Goal: Task Accomplishment & Management: Manage account settings

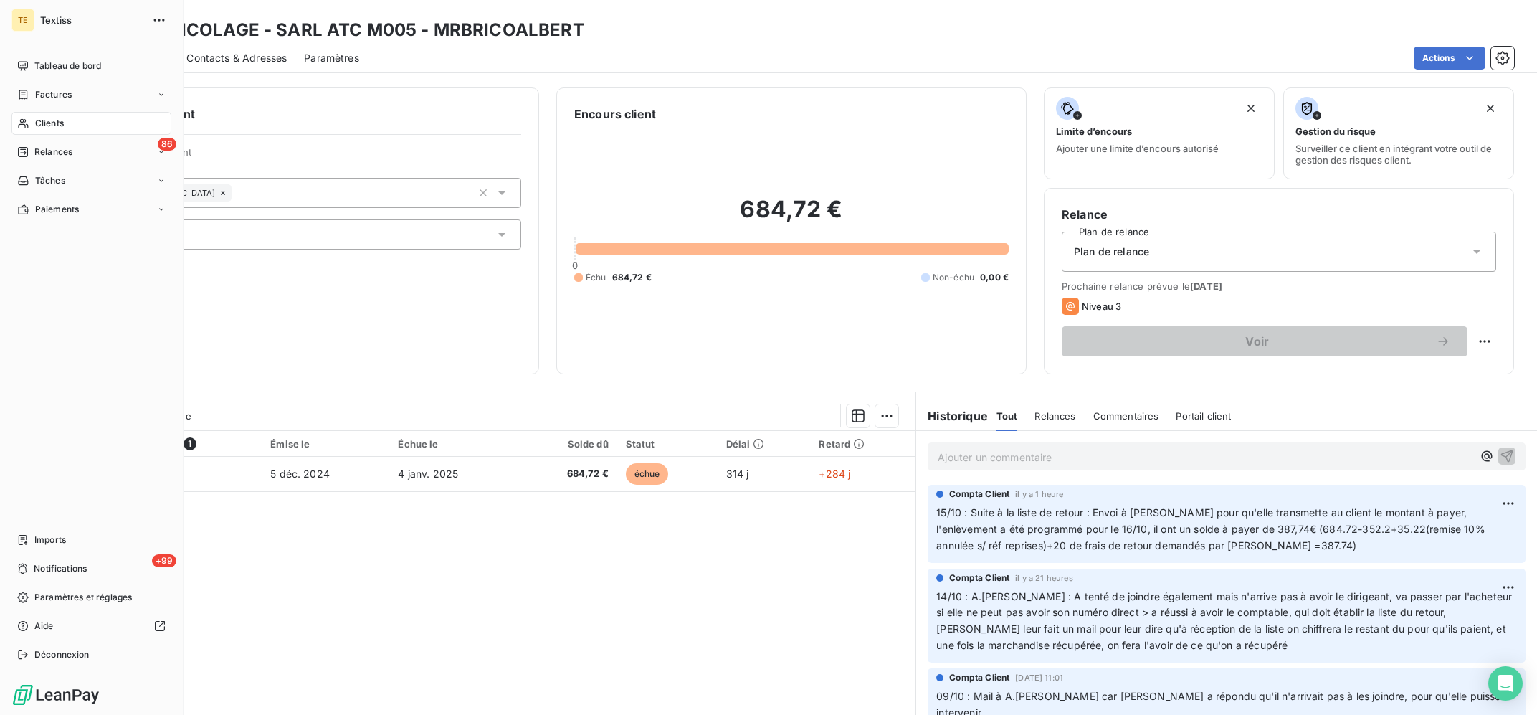
click at [28, 118] on icon at bounding box center [23, 123] width 12 height 11
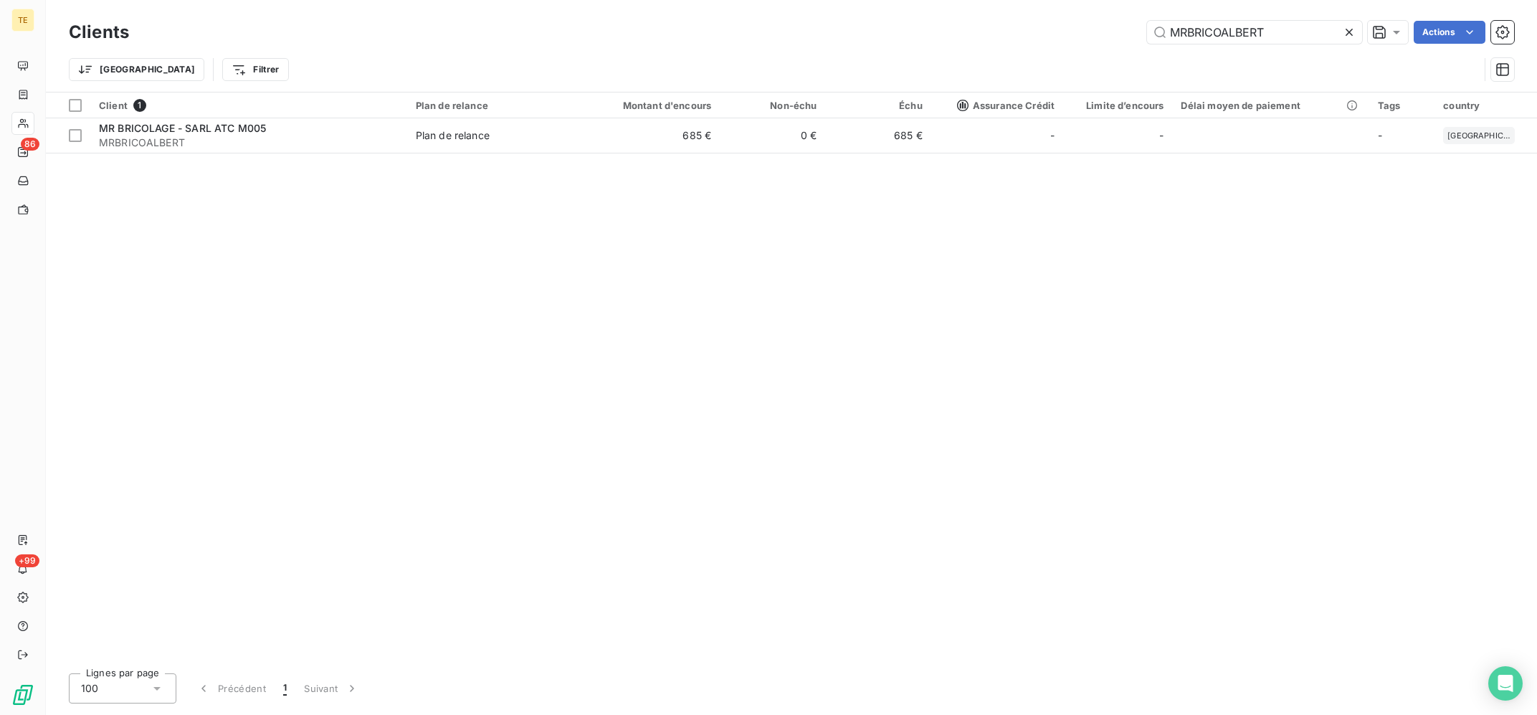
drag, startPoint x: 1294, startPoint y: 27, endPoint x: 1083, endPoint y: 22, distance: 211.6
click at [1147, 22] on input "MRBRICOALBERT" at bounding box center [1254, 32] width 215 height 23
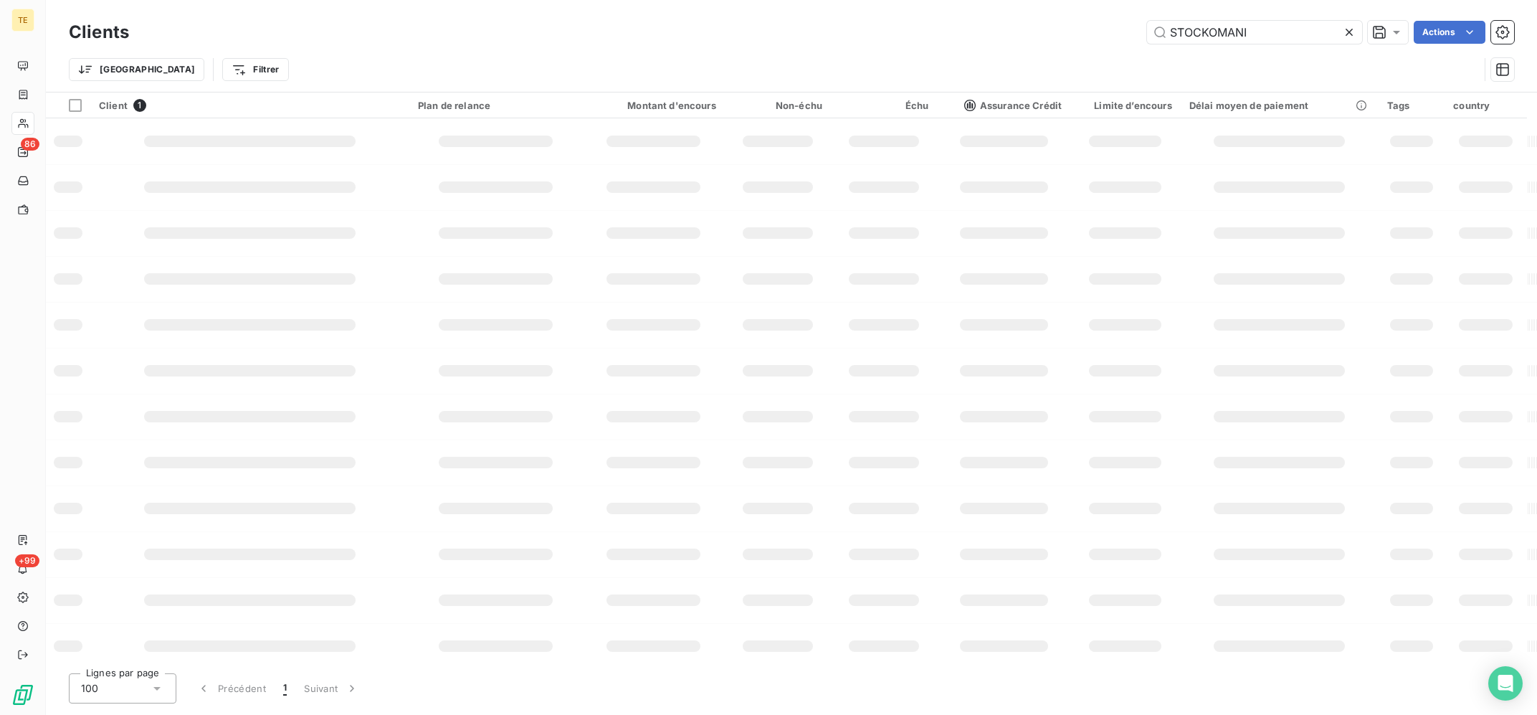
type input "STOCKOMANI"
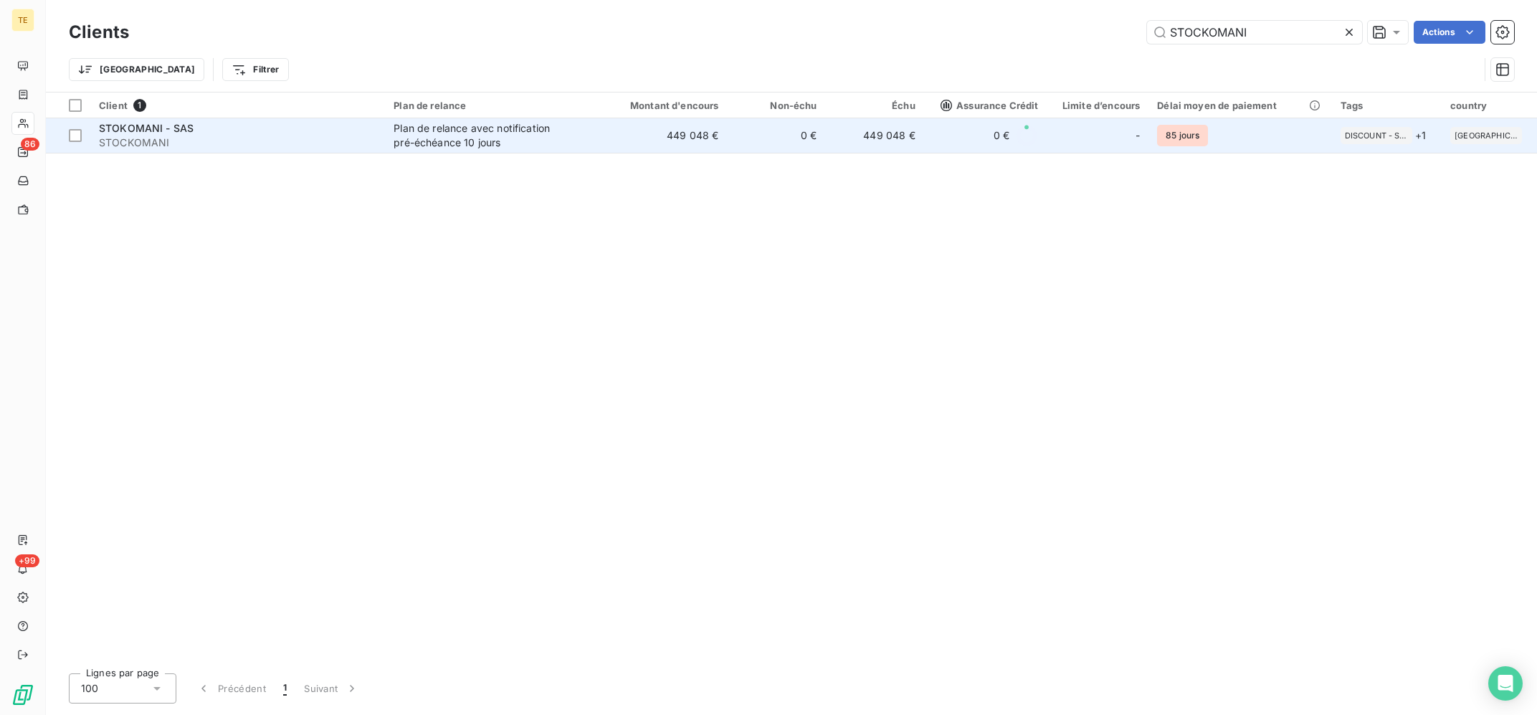
click at [723, 131] on td "449 048 €" at bounding box center [662, 135] width 132 height 34
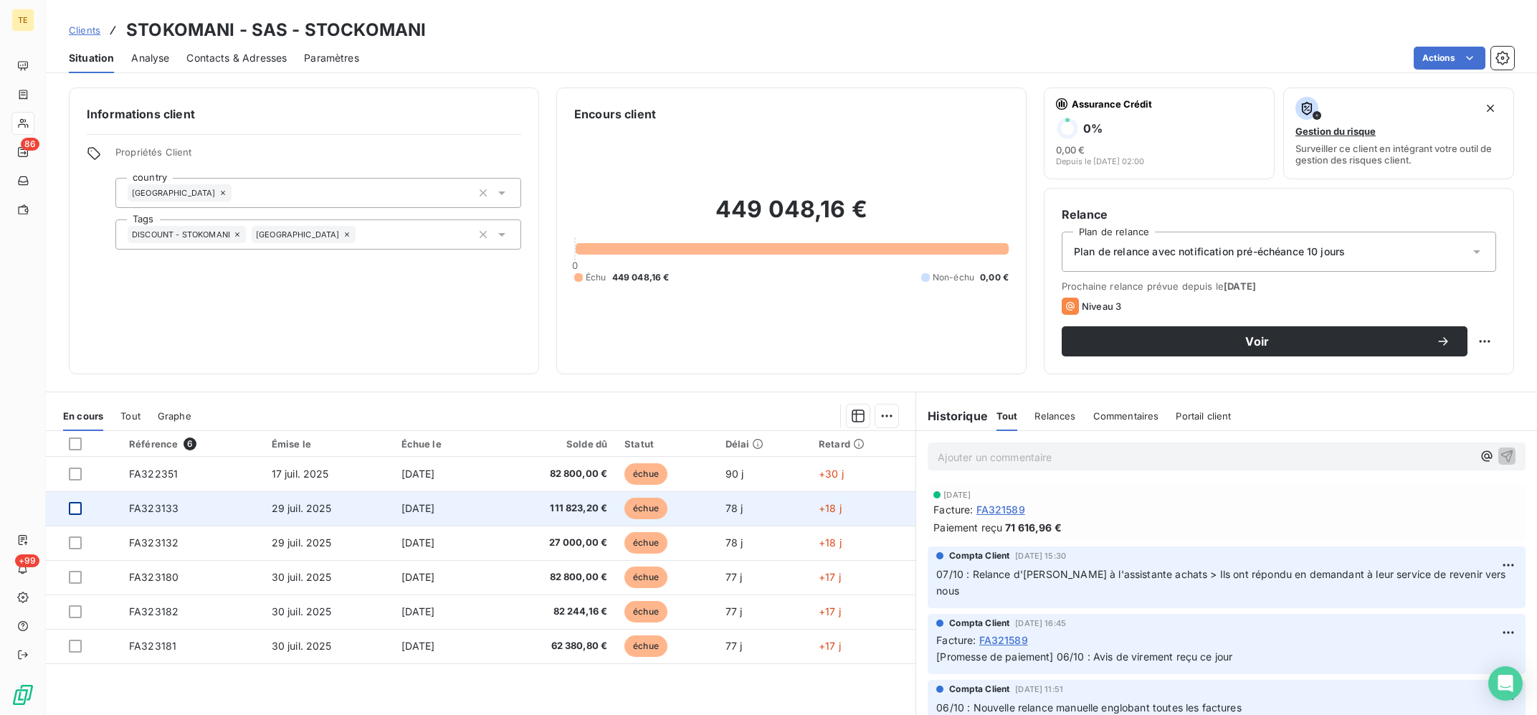
click at [72, 507] on div at bounding box center [75, 508] width 13 height 13
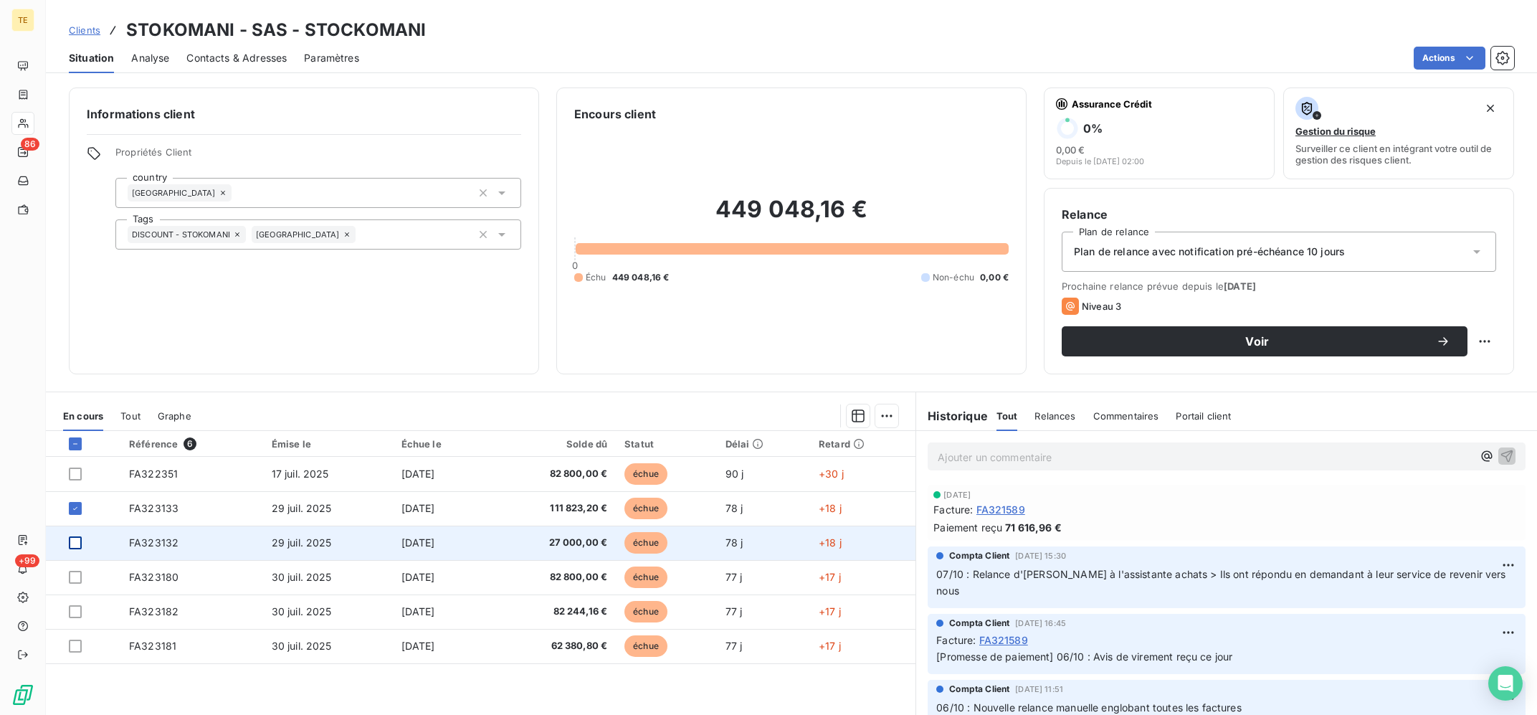
click at [76, 541] on div at bounding box center [75, 542] width 13 height 13
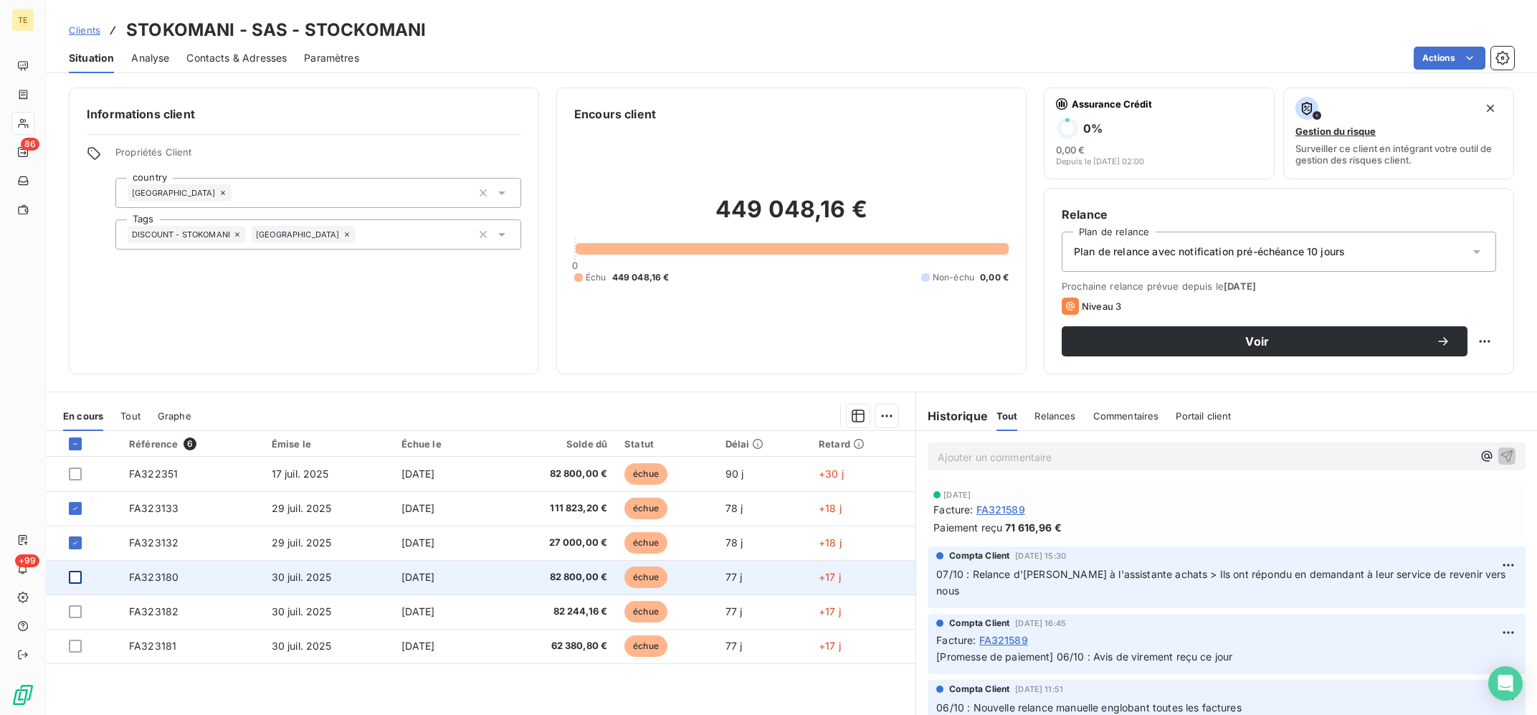
click at [75, 582] on div at bounding box center [75, 577] width 13 height 13
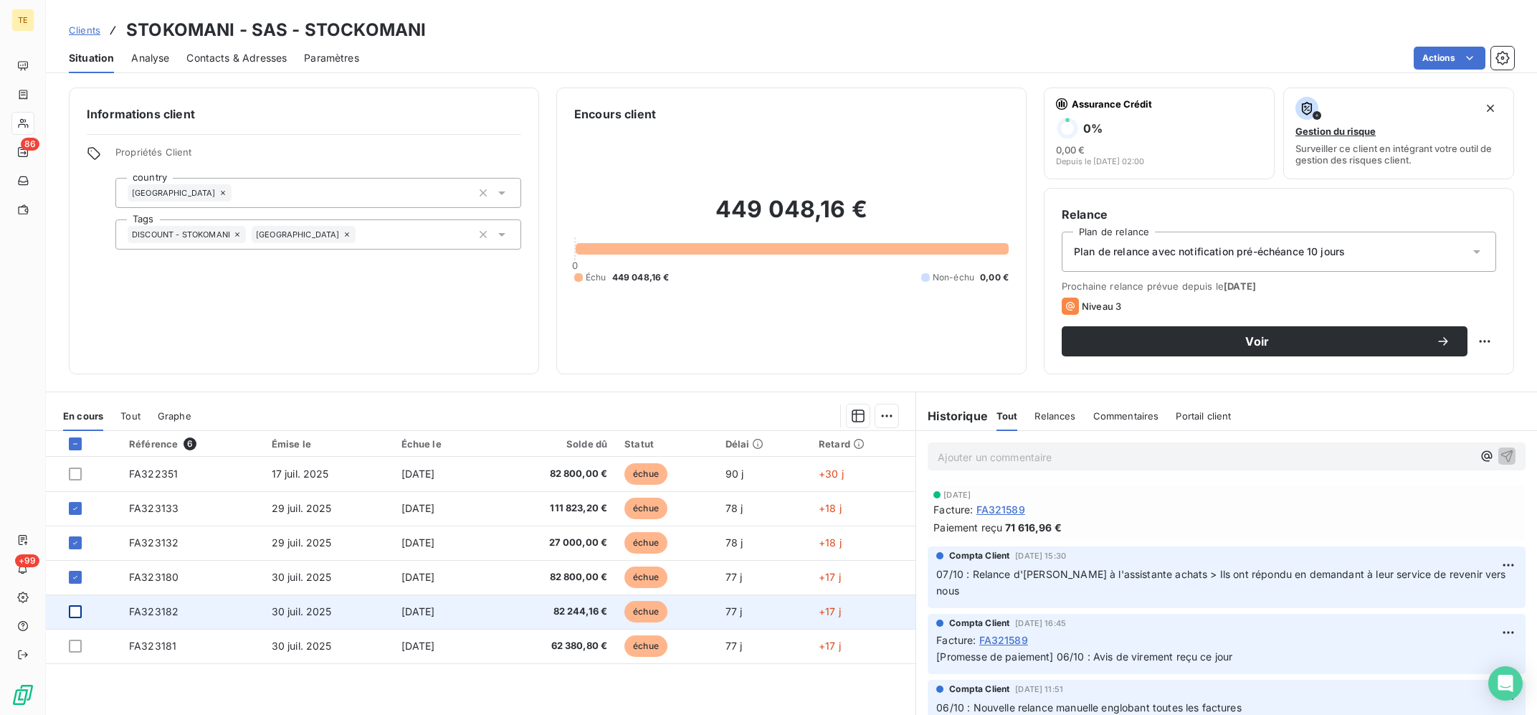
click at [75, 612] on div at bounding box center [75, 611] width 13 height 13
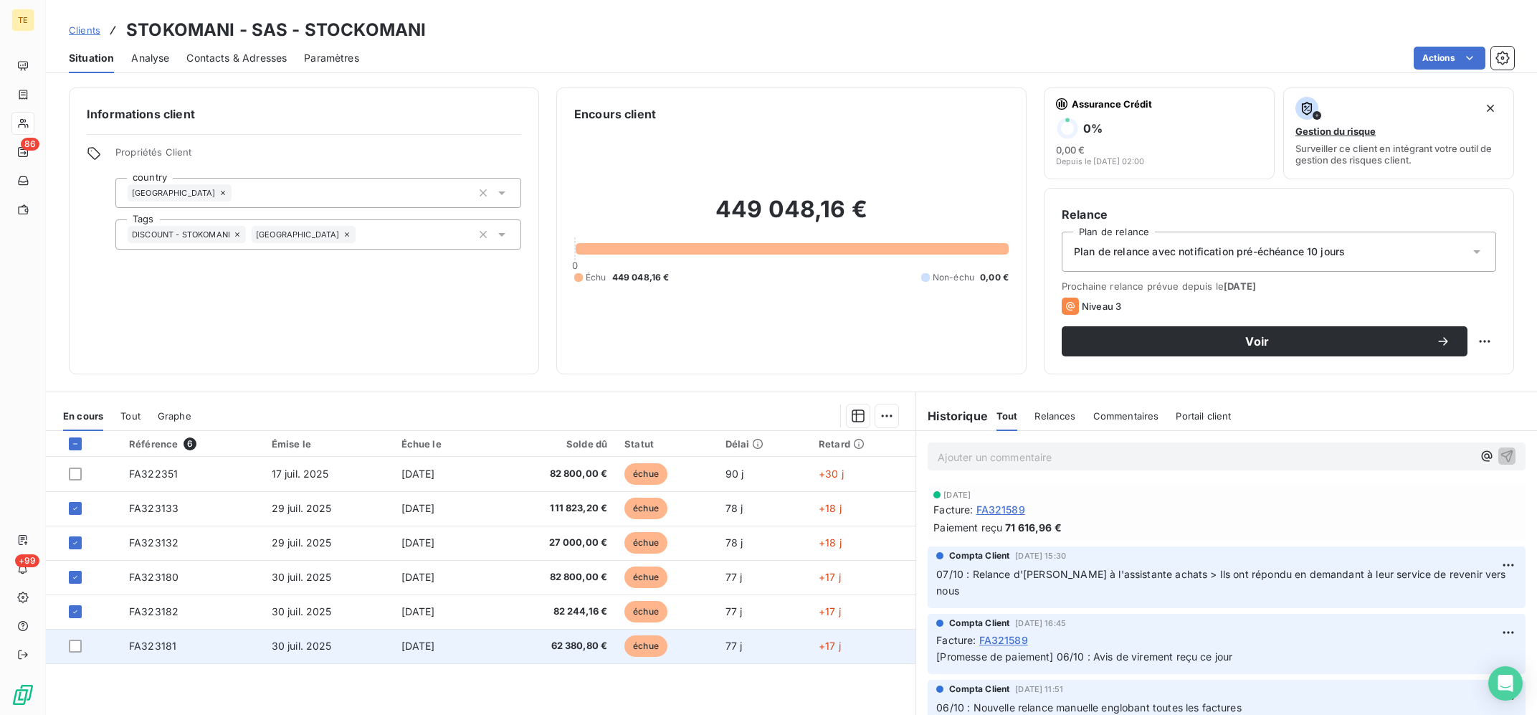
click at [75, 638] on td at bounding box center [83, 646] width 75 height 34
click at [74, 643] on div at bounding box center [75, 646] width 13 height 13
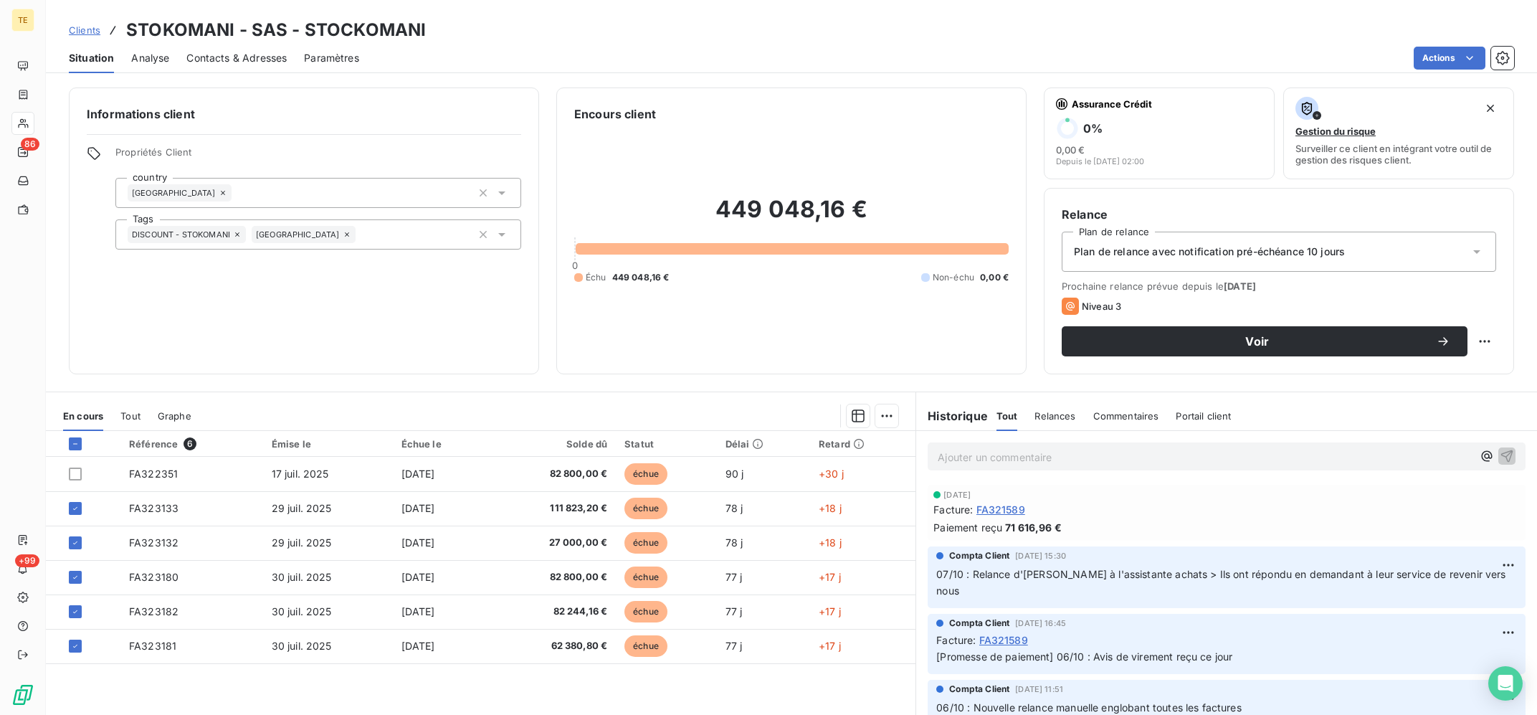
click at [874, 419] on div at bounding box center [554, 415] width 691 height 23
click at [883, 420] on html "TE 86 +99 Clients STOKOMANI - SAS - STOCKOMANI Situation Analyse Contacts & Adr…" at bounding box center [768, 357] width 1537 height 715
click at [832, 473] on div "Ajouter une promesse de paiement (5 factures)" at bounding box center [761, 473] width 260 height 23
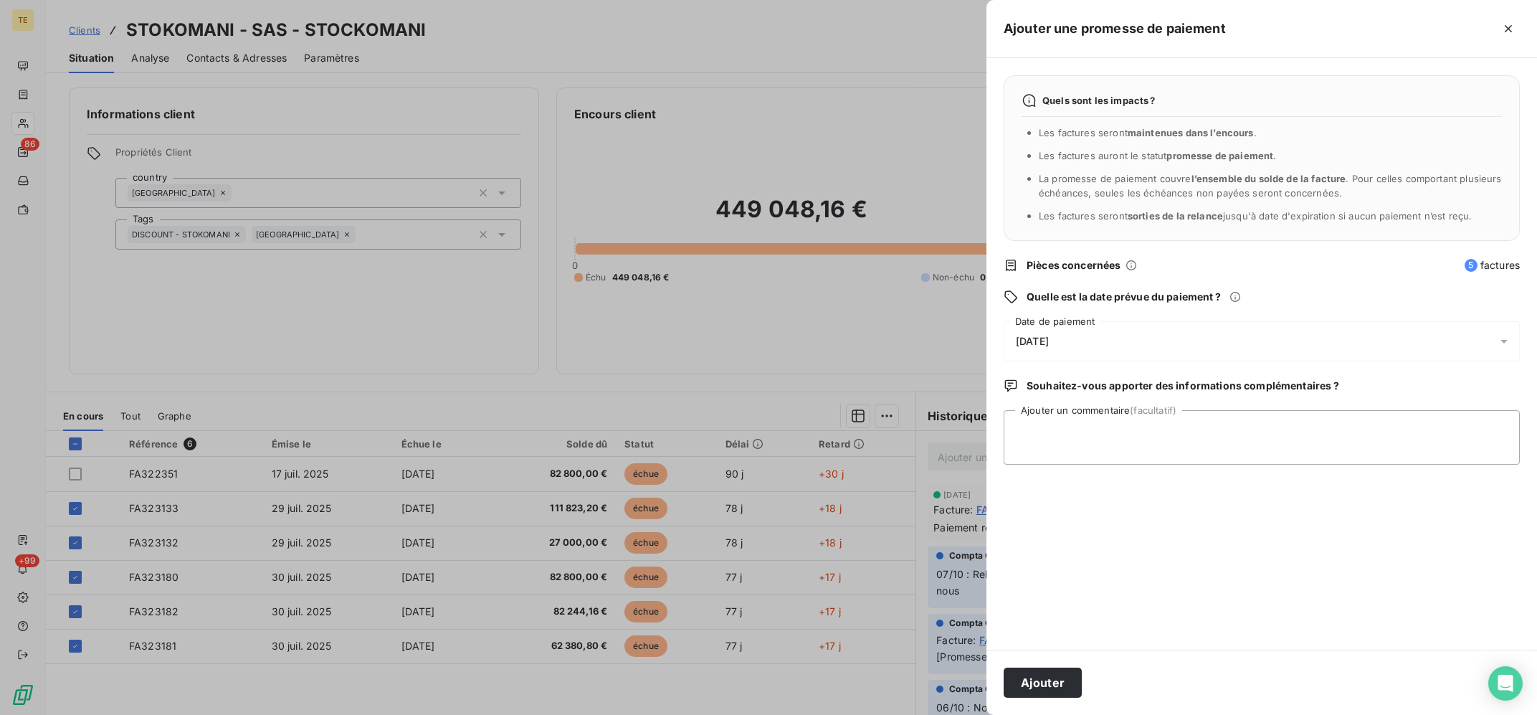
click at [1112, 345] on div "[DATE]" at bounding box center [1262, 341] width 516 height 40
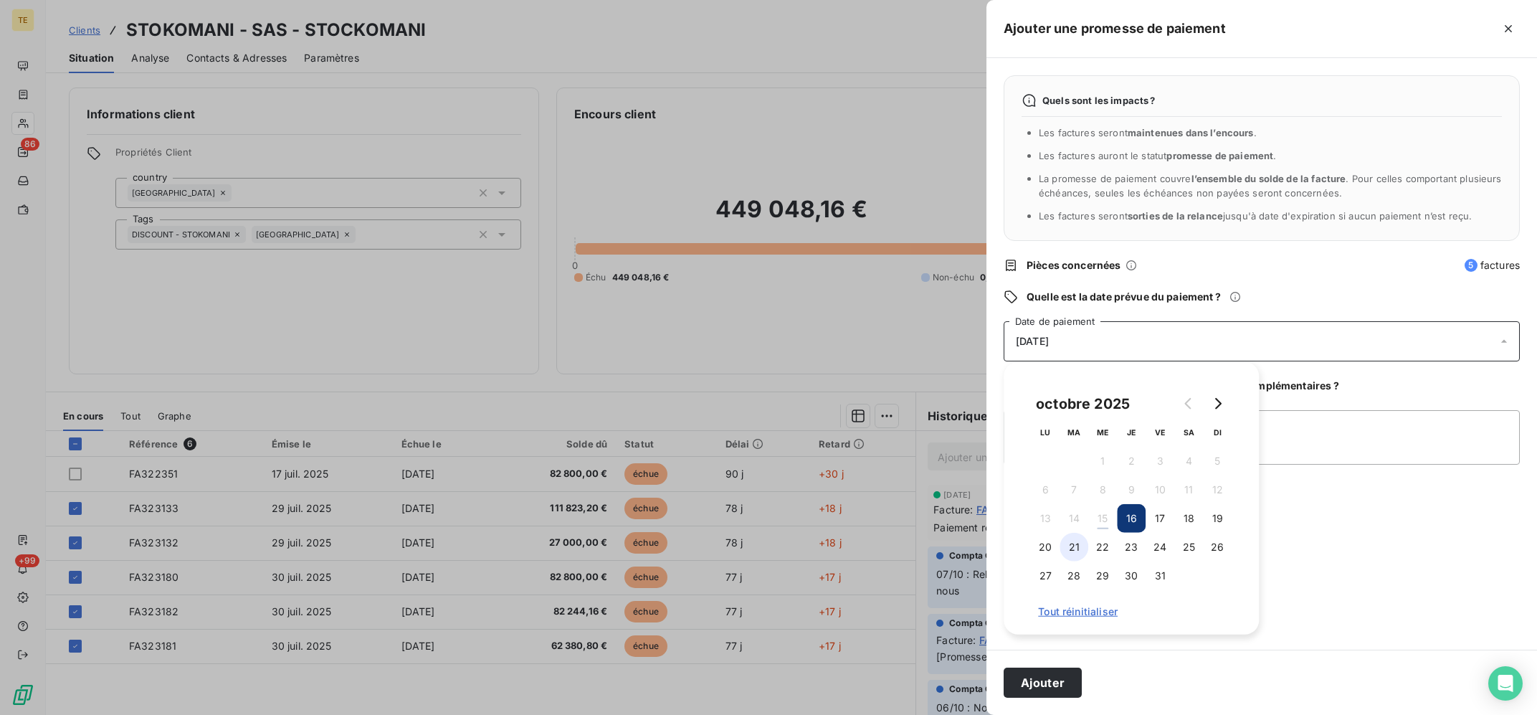
click at [1077, 549] on button "21" at bounding box center [1074, 547] width 29 height 29
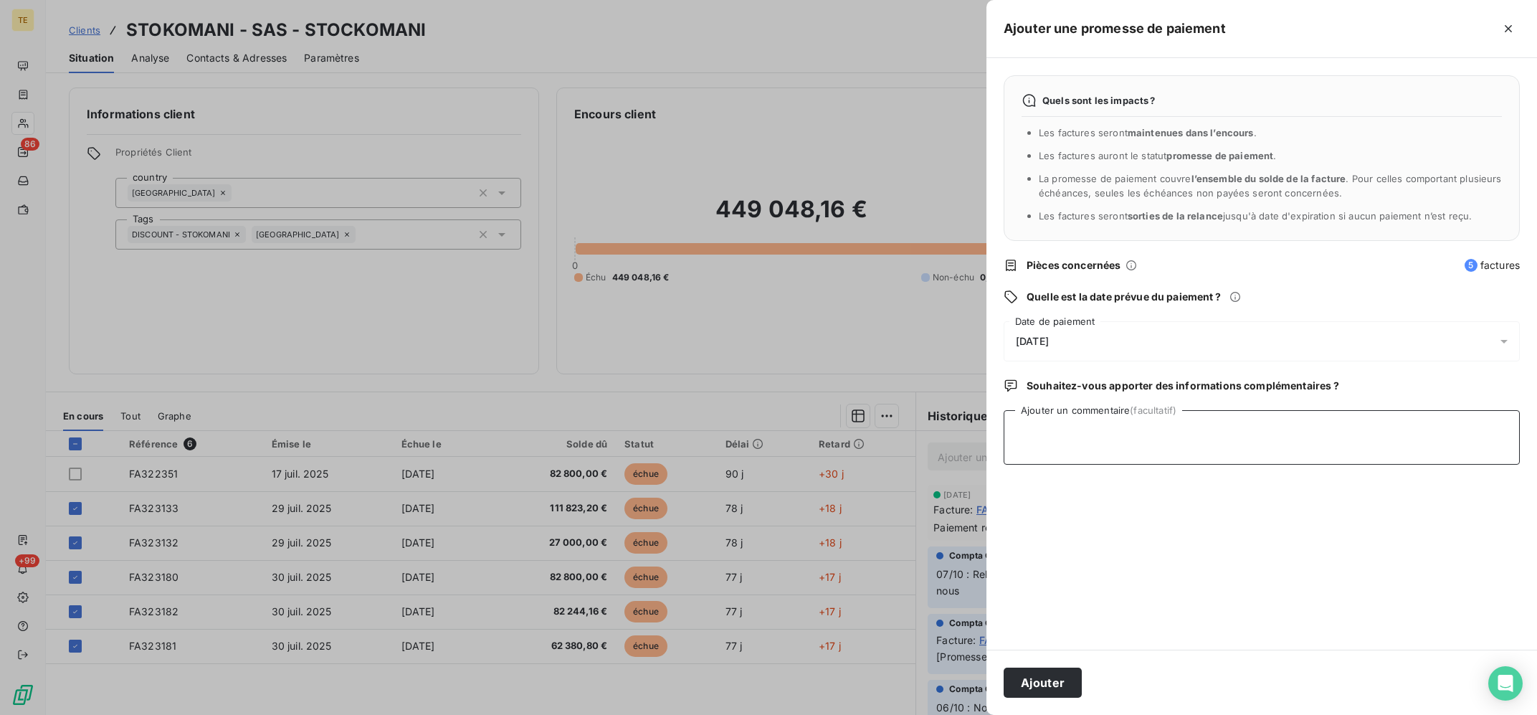
click at [1340, 432] on textarea "Ajouter un commentaire (facultatif)" at bounding box center [1262, 437] width 516 height 55
click at [1204, 420] on textarea "15/10 : Avis de virement reçu ce jour" at bounding box center [1262, 437] width 516 height 55
type textarea "15/10 : Avis de virement reçu ce jour"
click at [1055, 686] on button "Ajouter" at bounding box center [1043, 683] width 78 height 30
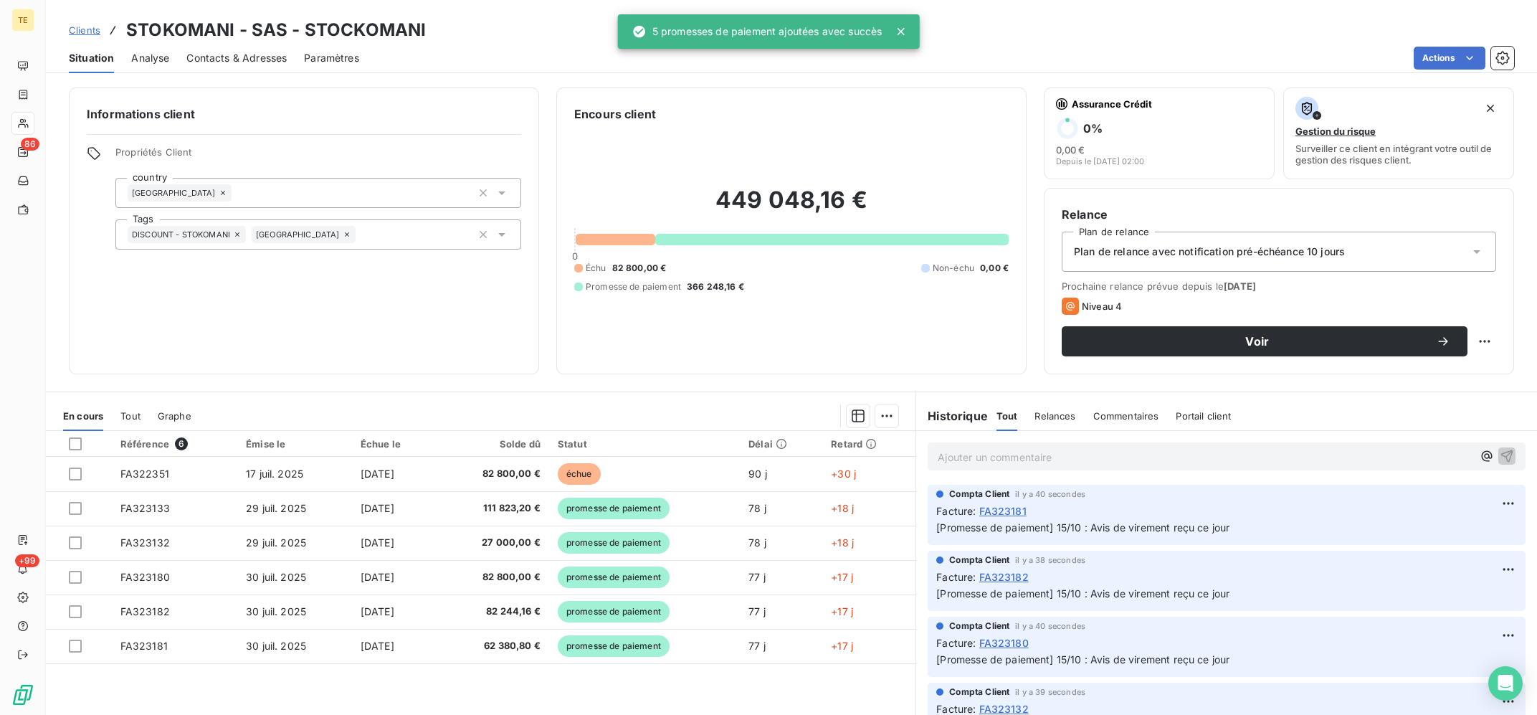
click at [1036, 464] on p "Ajouter un commentaire ﻿" at bounding box center [1205, 457] width 535 height 18
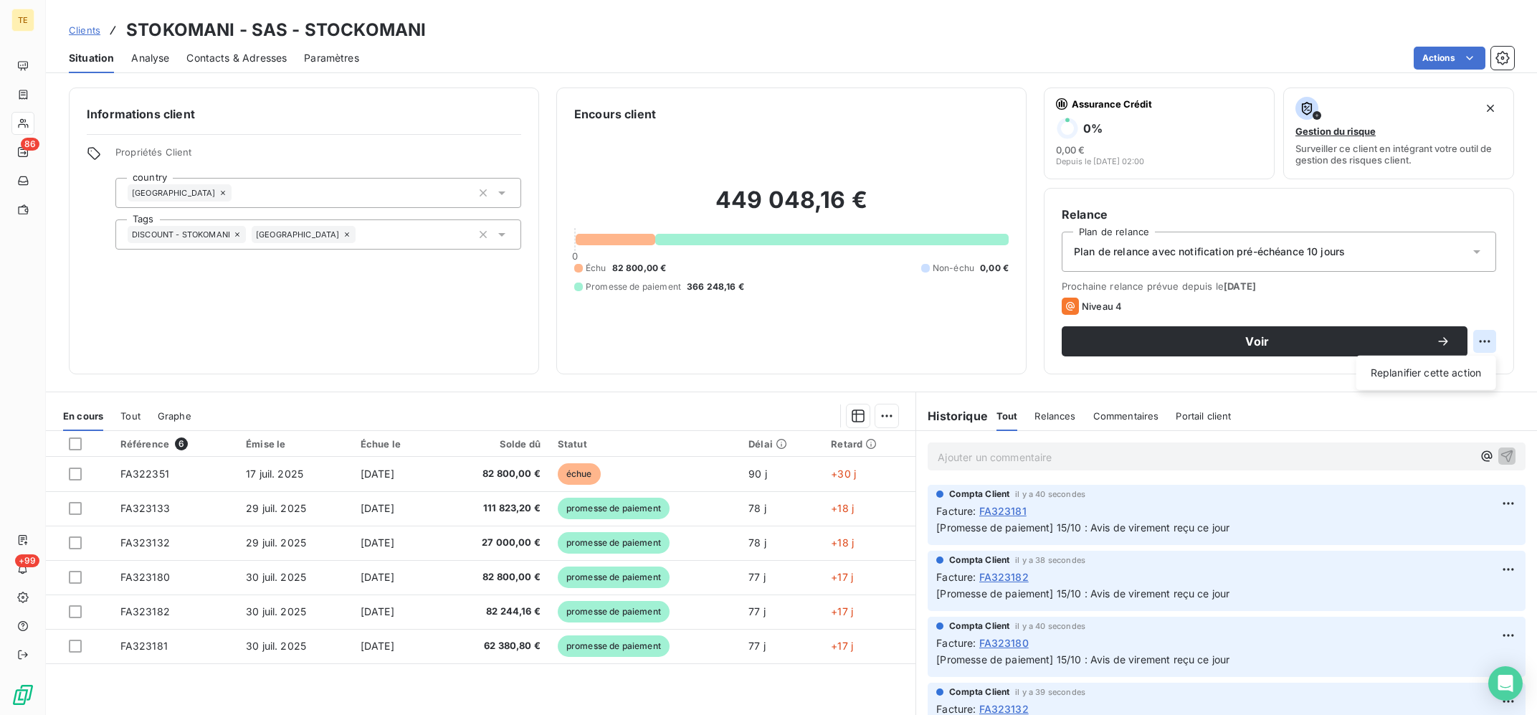
click at [1484, 337] on html "TE 86 +99 Clients STOKOMANI - SAS - STOCKOMANI Situation Analyse Contacts & Adr…" at bounding box center [768, 357] width 1537 height 715
click at [1456, 372] on div "Replanifier cette action" at bounding box center [1427, 372] width 128 height 23
select select "9"
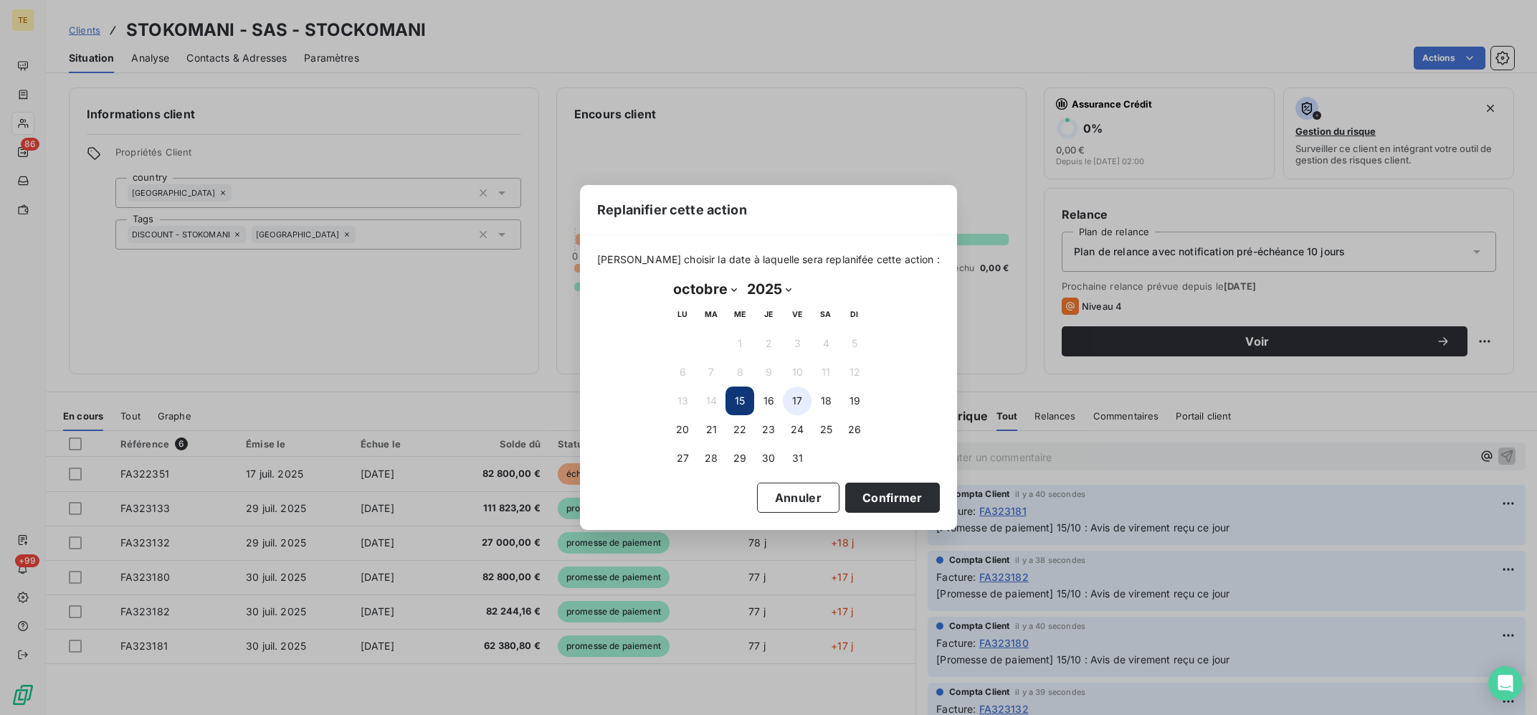
click at [799, 397] on button "17" at bounding box center [797, 401] width 29 height 29
click at [863, 476] on div "[DATE] Month: janvier février mars avril mai juin juillet août septembre octobr…" at bounding box center [768, 374] width 221 height 215
drag, startPoint x: 866, startPoint y: 485, endPoint x: 868, endPoint y: 493, distance: 8.9
click at [866, 485] on button "Confirmer" at bounding box center [892, 498] width 95 height 30
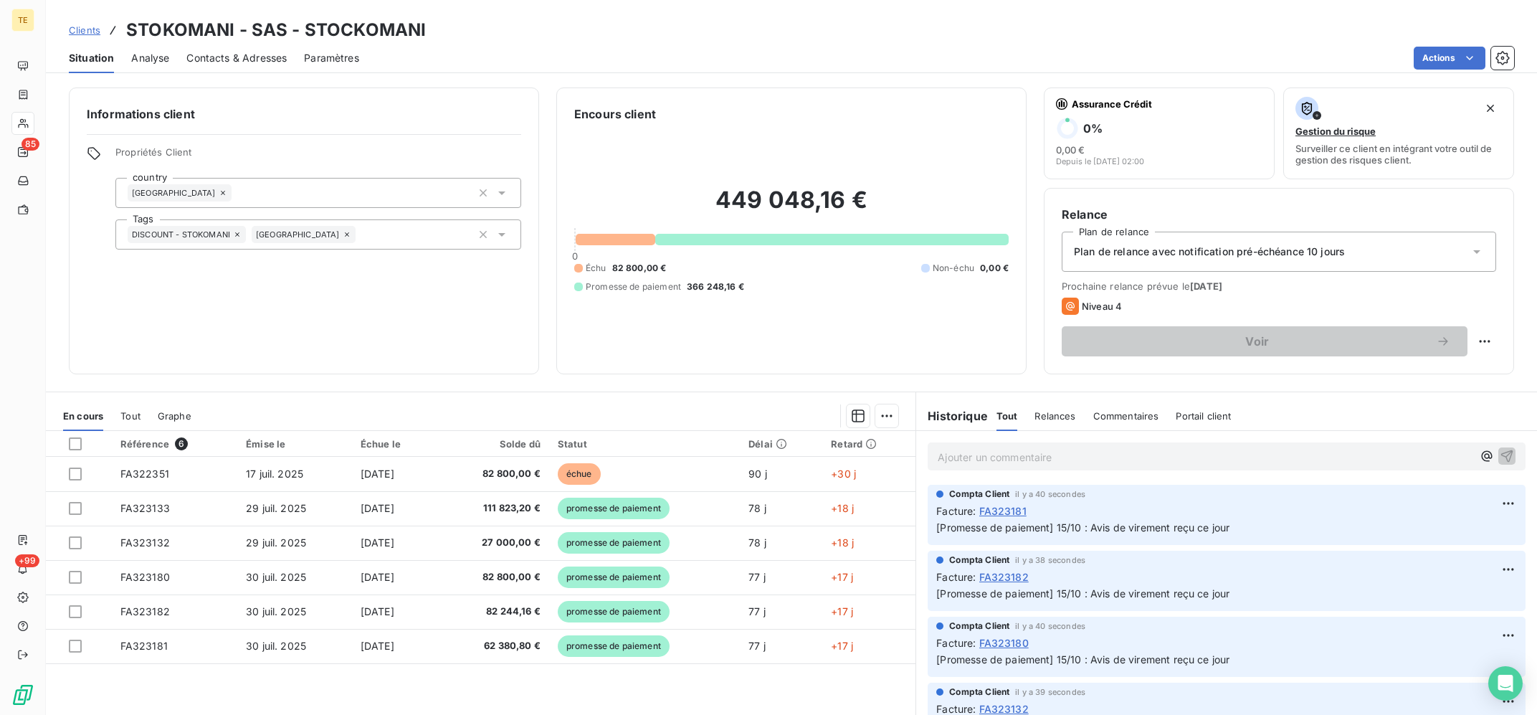
click at [995, 460] on p "Ajouter un commentaire ﻿" at bounding box center [1205, 457] width 535 height 18
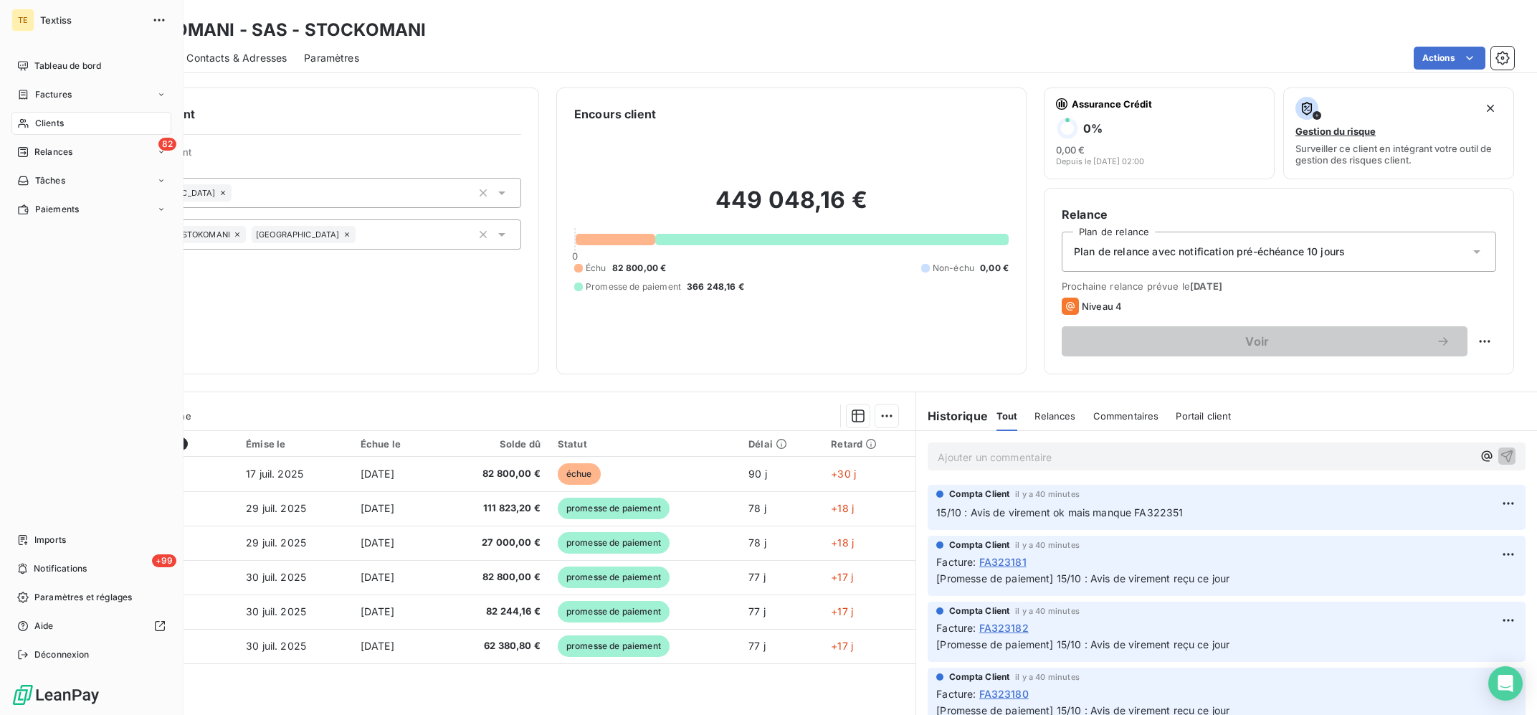
click at [22, 126] on icon at bounding box center [23, 123] width 12 height 11
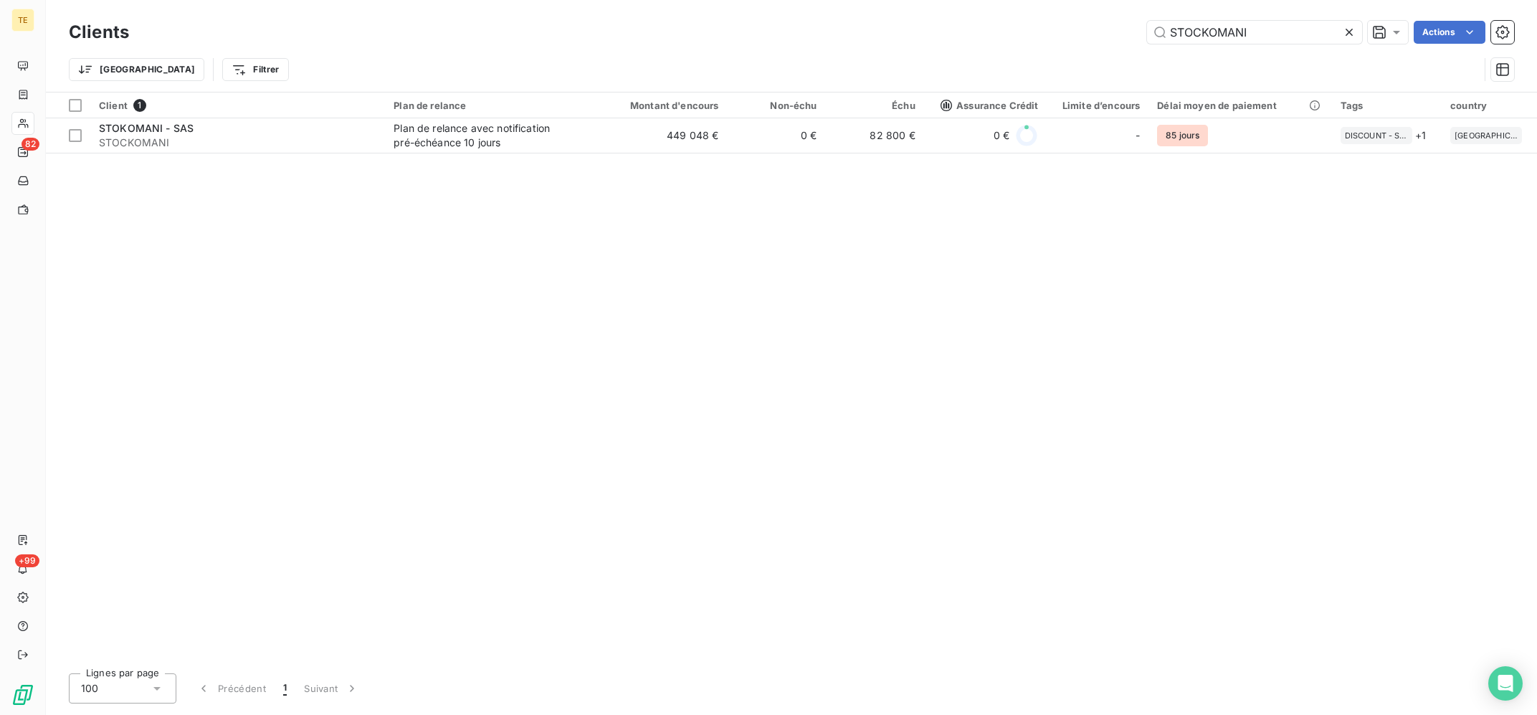
drag, startPoint x: 1249, startPoint y: 33, endPoint x: 1065, endPoint y: 49, distance: 185.0
click at [1147, 44] on input "STOCKOMANI" at bounding box center [1254, 32] width 215 height 23
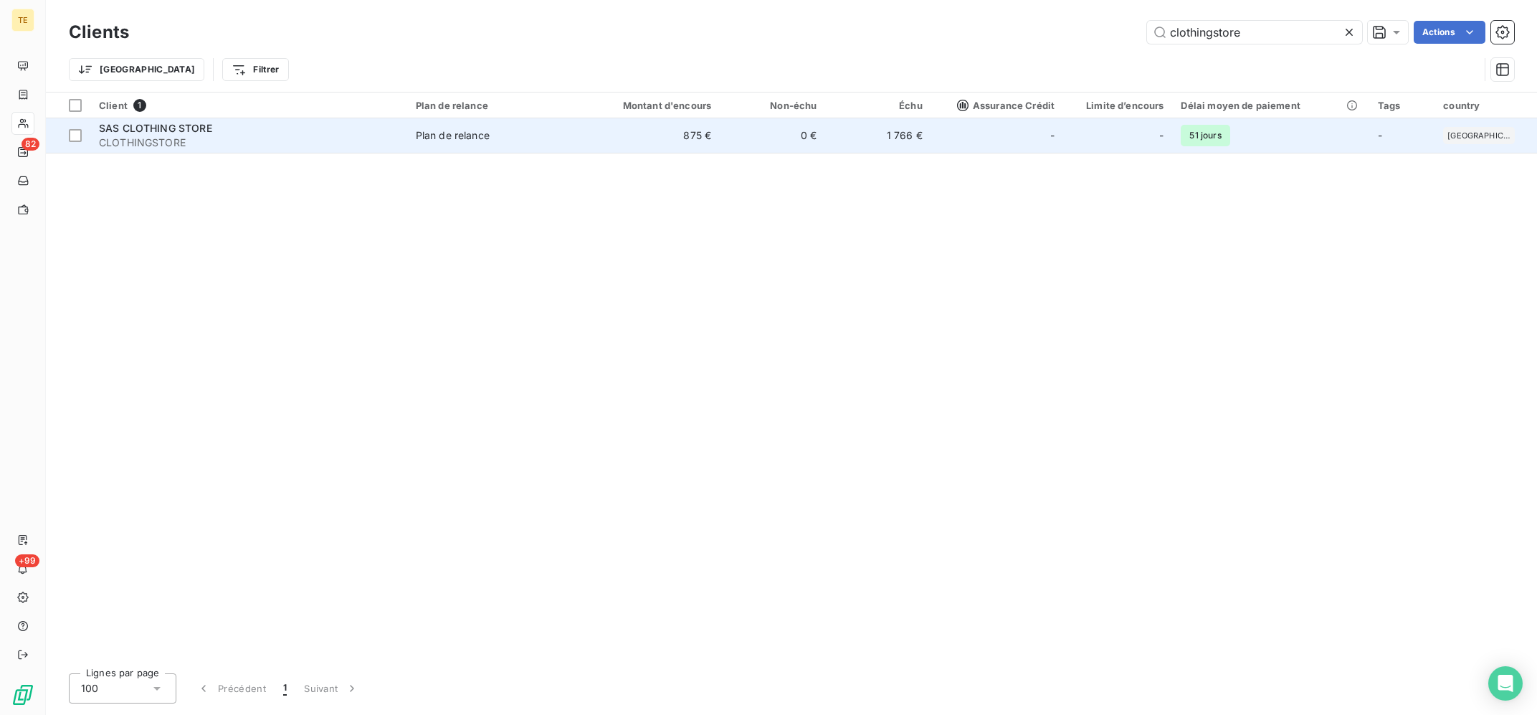
type input "clothingstore"
click at [915, 142] on td "1 766 €" at bounding box center [877, 135] width 105 height 34
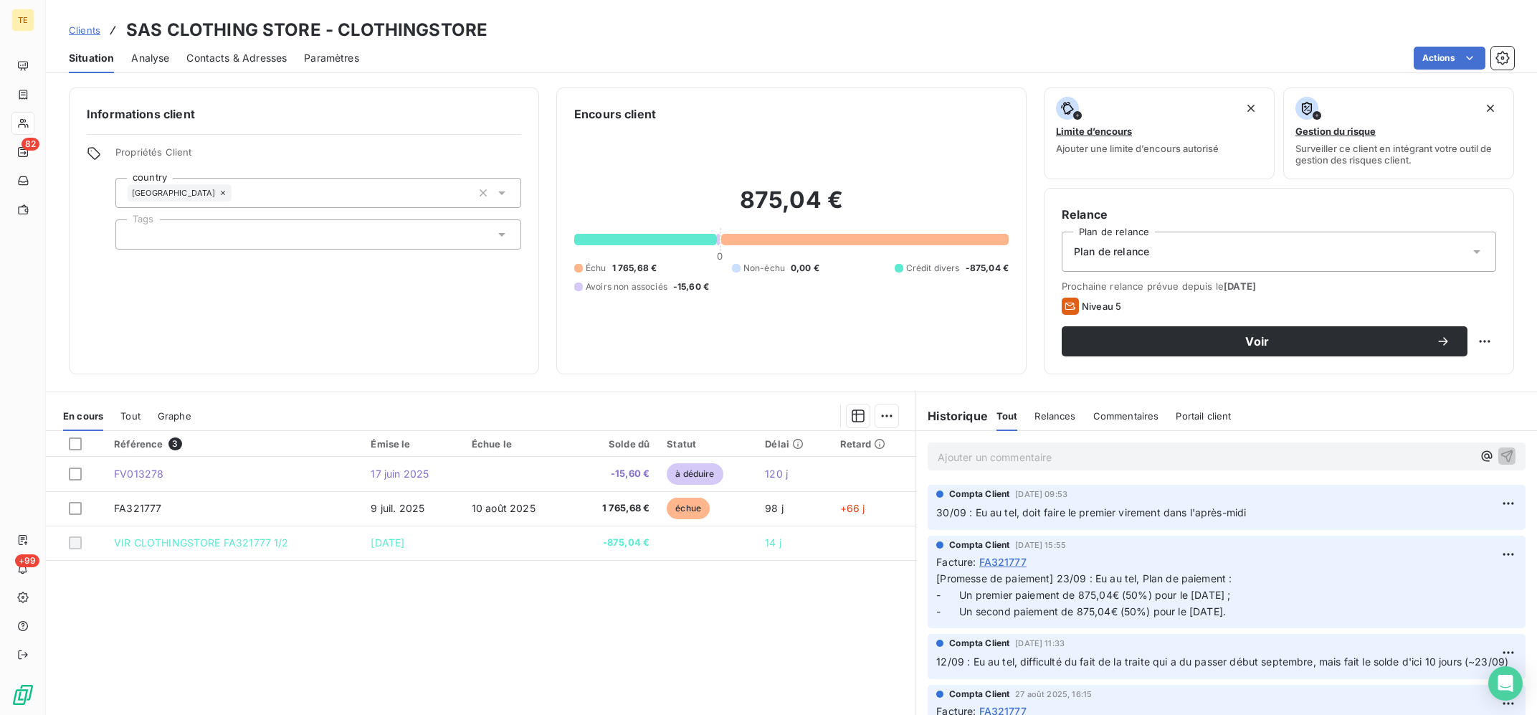
click at [1142, 461] on p "Ajouter un commentaire ﻿" at bounding box center [1205, 457] width 535 height 18
drag, startPoint x: 1140, startPoint y: 452, endPoint x: 1076, endPoint y: 459, distance: 64.1
click at [1076, 459] on p "13/10 : A appelé, doit solder début" at bounding box center [1205, 456] width 535 height 16
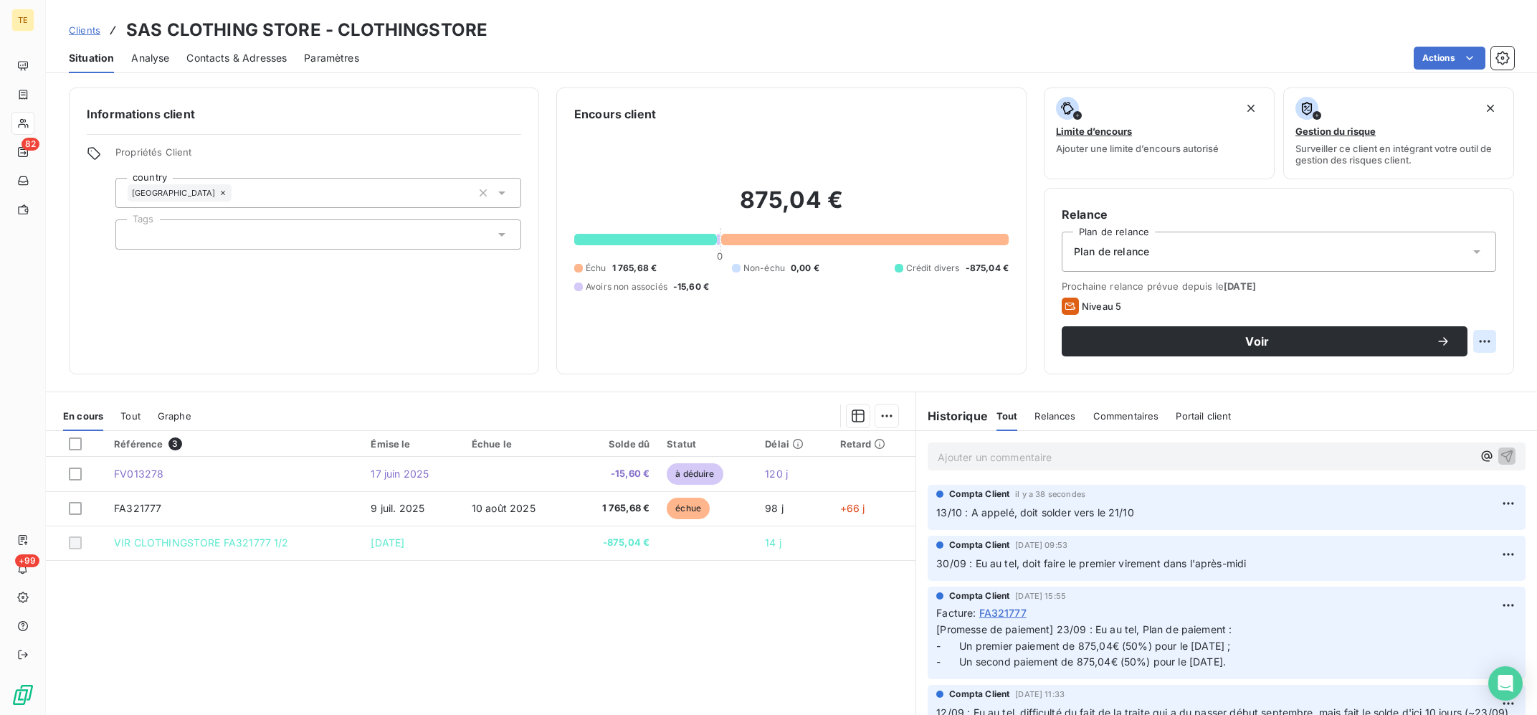
click at [1478, 341] on html "TE 82 +99 Clients SAS CLOTHING STORE - CLOTHINGSTORE Situation Analyse Contacts…" at bounding box center [768, 357] width 1537 height 715
click at [1454, 376] on div "Replanifier cette action" at bounding box center [1427, 372] width 128 height 23
select select "9"
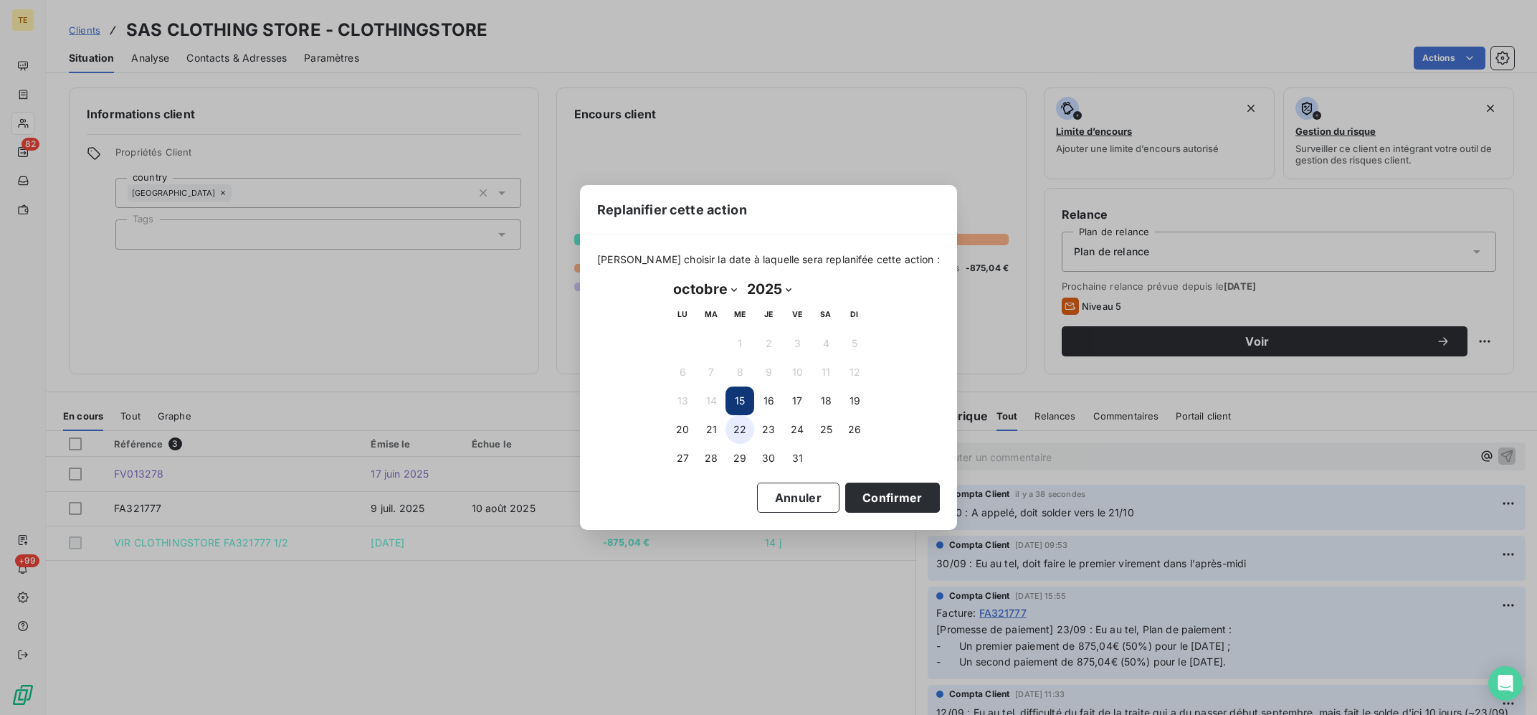
click at [735, 431] on button "22" at bounding box center [740, 429] width 29 height 29
click at [871, 498] on button "Confirmer" at bounding box center [892, 498] width 95 height 30
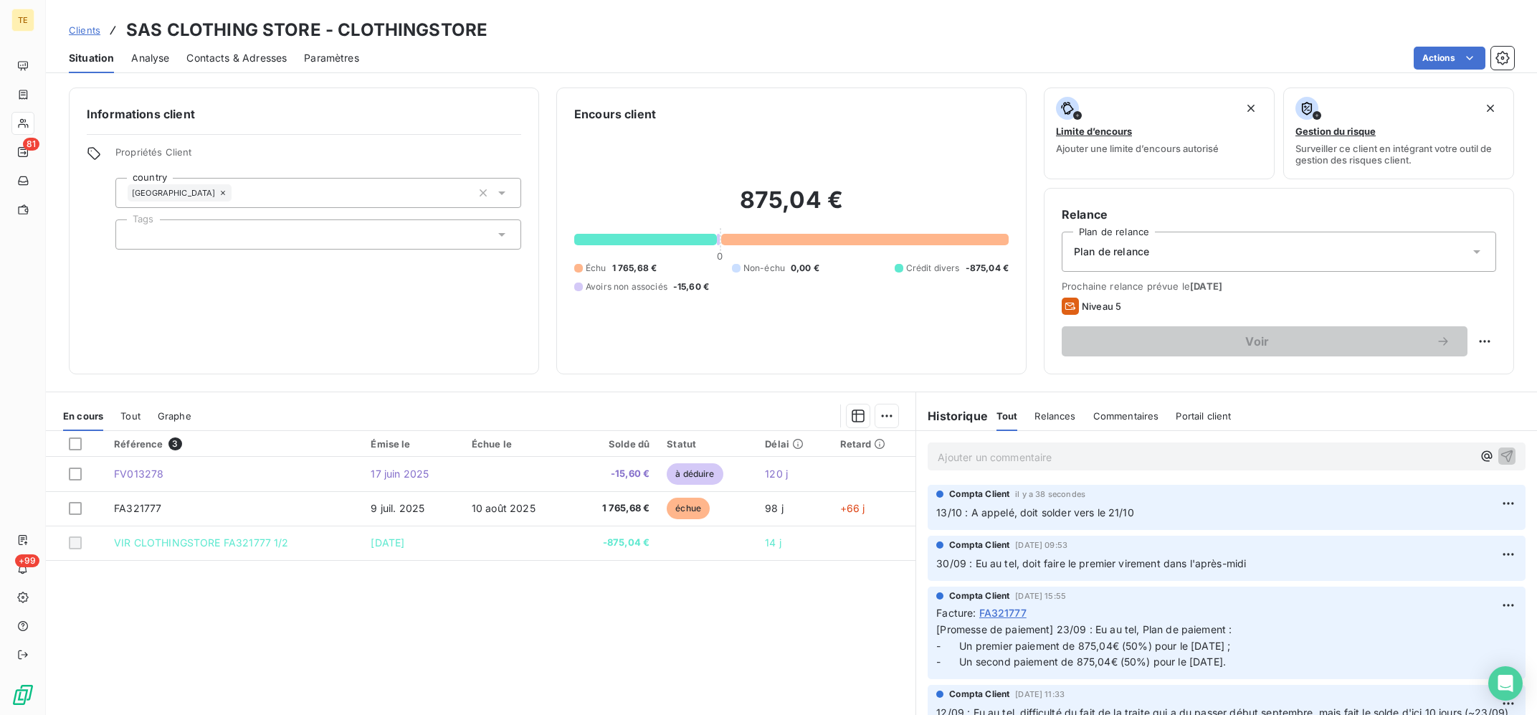
click at [784, 624] on div "Référence 3 Émise le Échue le Solde dû Statut Délai Retard FV013278 [DATE] -15,…" at bounding box center [481, 569] width 870 height 276
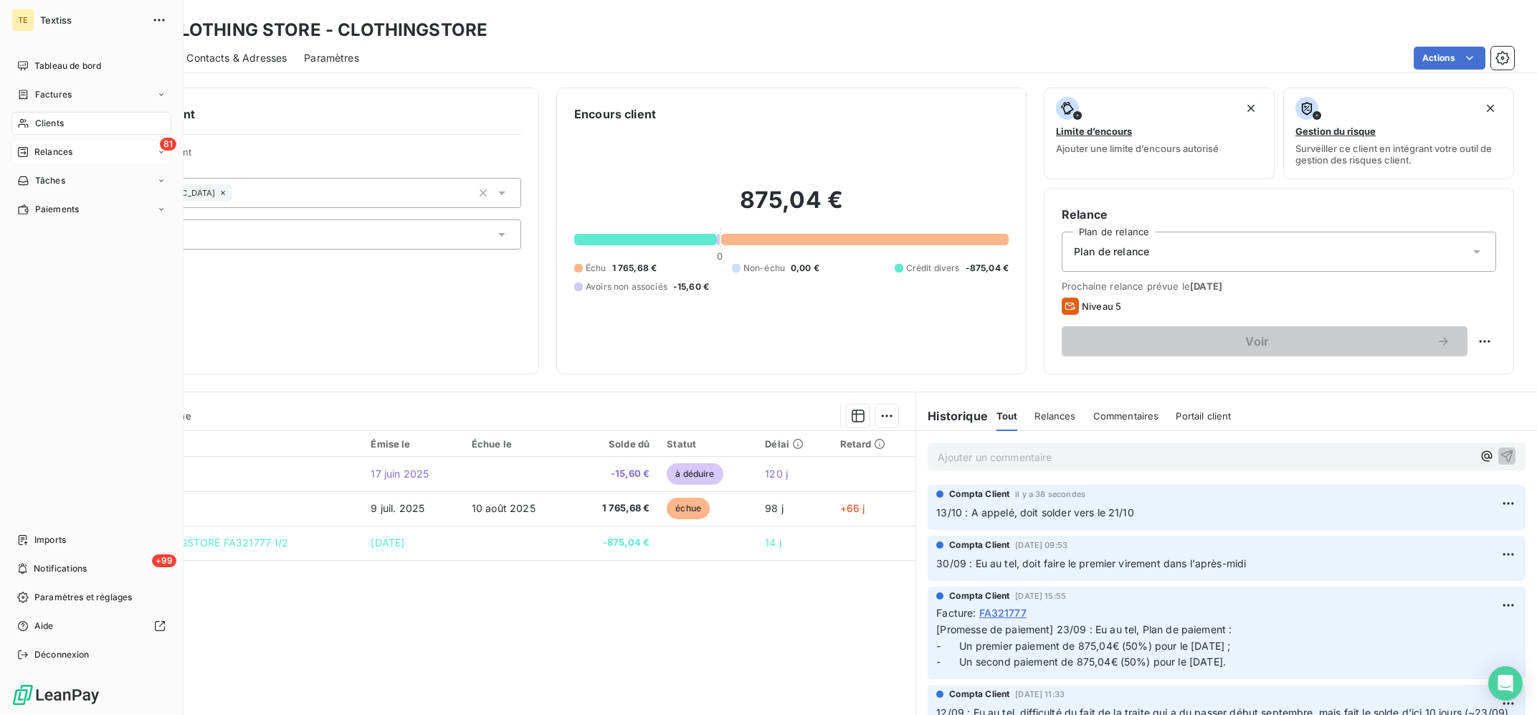
click at [37, 147] on span "Relances" at bounding box center [53, 152] width 38 height 13
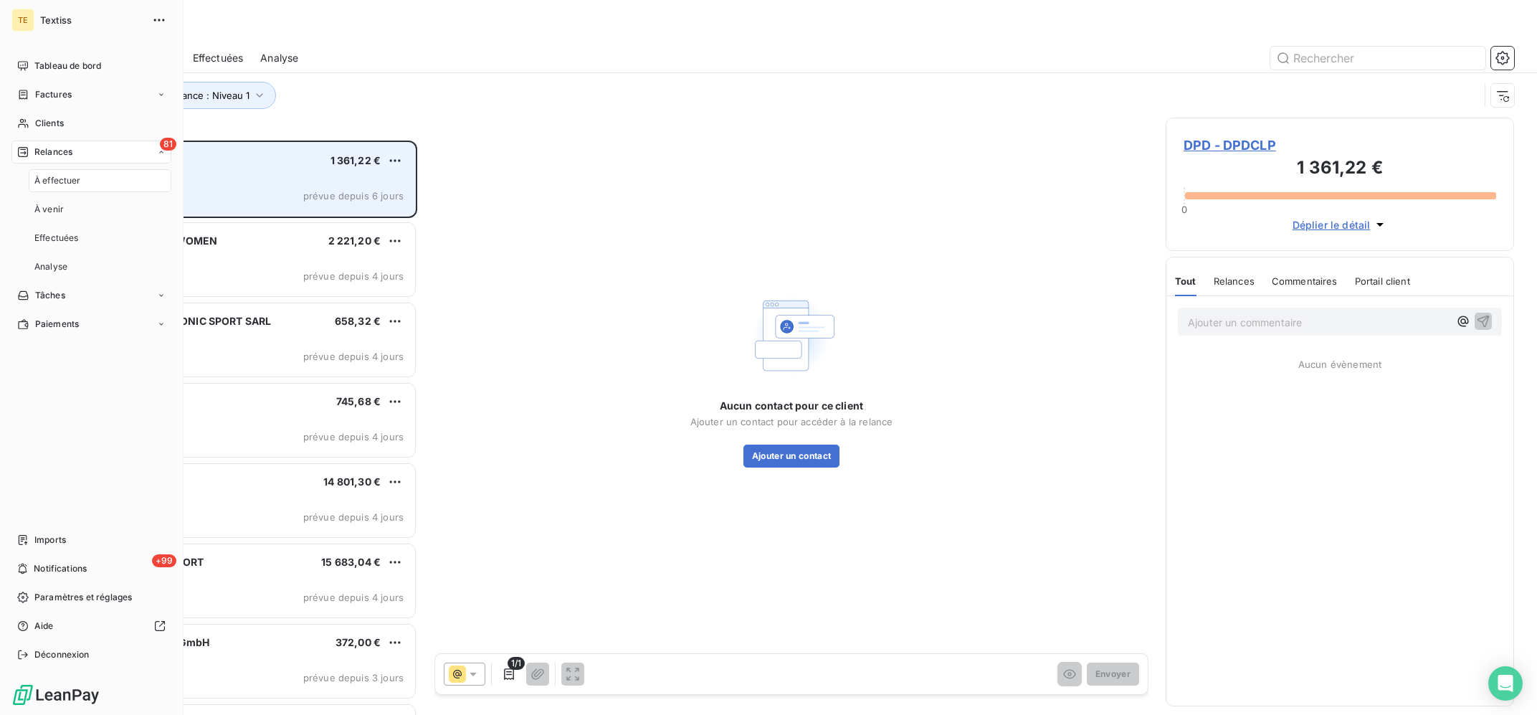
scroll to position [574, 348]
